Goal: Information Seeking & Learning: Understand process/instructions

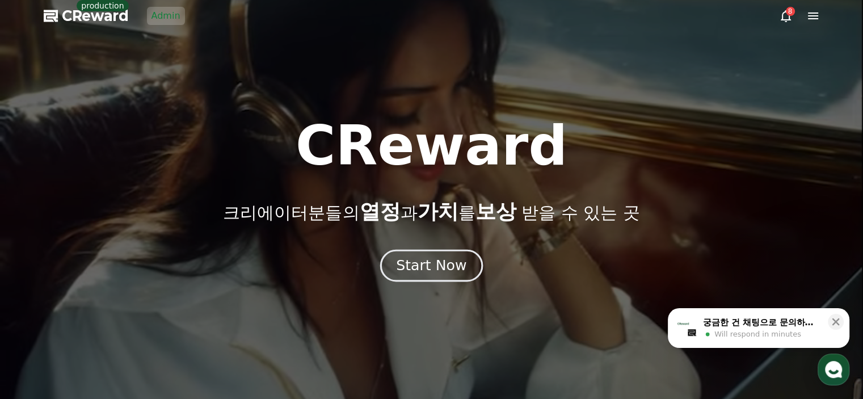
click at [423, 274] on div "Start Now" at bounding box center [431, 265] width 70 height 19
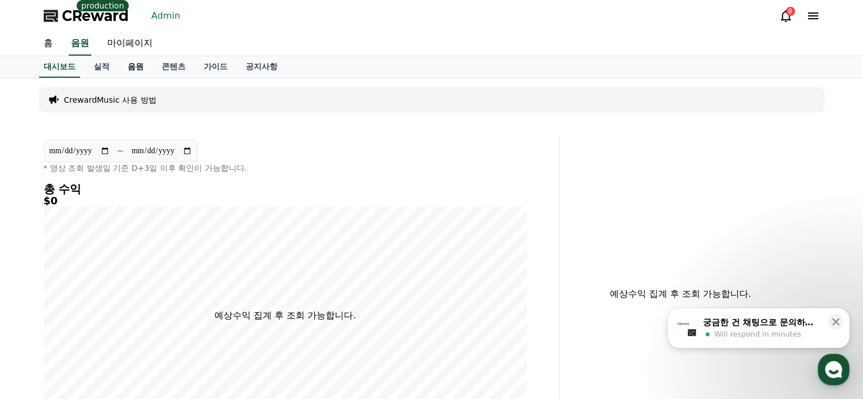
click at [135, 68] on link "음원" at bounding box center [136, 67] width 34 height 22
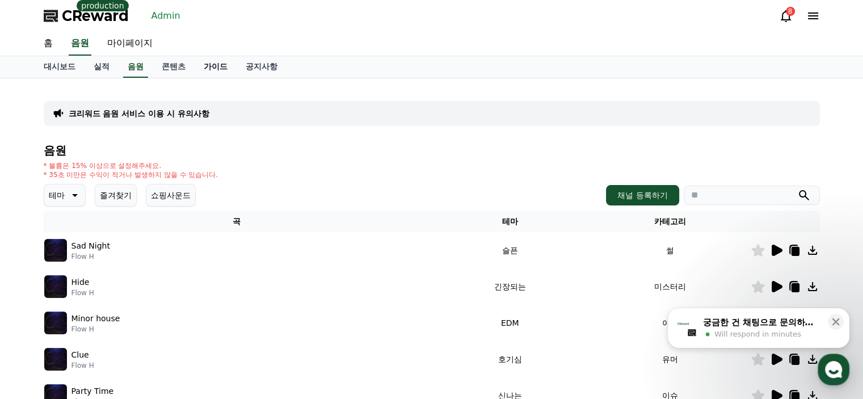
click at [218, 68] on link "가이드" at bounding box center [216, 67] width 42 height 22
